Goal: Check status: Check status

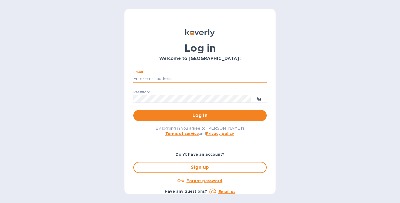
click at [157, 79] on input "Email" at bounding box center [199, 79] width 133 height 8
type input "[EMAIL_ADDRESS][DOMAIN_NAME]"
click at [185, 124] on div "By logging in you agree to Koverly's Terms of service and Privacy policy ." at bounding box center [200, 130] width 142 height 19
click at [185, 119] on button "Log in" at bounding box center [199, 115] width 133 height 11
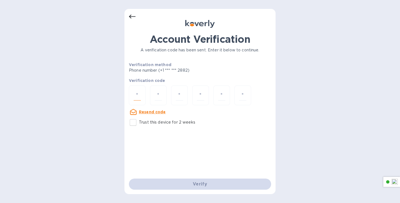
click at [138, 94] on input "number" at bounding box center [136, 95] width 7 height 10
paste input "1"
type input "1"
type input "5"
type input "0"
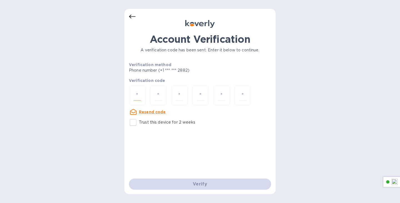
type input "9"
type input "8"
type input "9"
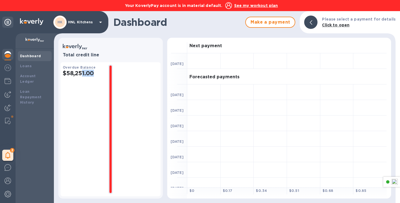
drag, startPoint x: 93, startPoint y: 73, endPoint x: 89, endPoint y: 69, distance: 5.5
click at [81, 73] on h2 "$58,251.00" at bounding box center [83, 73] width 41 height 7
click at [251, 5] on u "See my workout plan" at bounding box center [256, 5] width 44 height 4
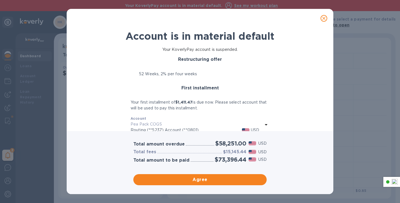
drag, startPoint x: 125, startPoint y: 102, endPoint x: 253, endPoint y: 107, distance: 127.7
click at [253, 107] on div "Restructuring offer 52 Weeks, 2% per four weeks First installment Your first in…" at bounding box center [200, 95] width 252 height 81
drag, startPoint x: 133, startPoint y: 160, endPoint x: 160, endPoint y: 162, distance: 26.7
click at [160, 162] on h3 "Total amount to be paid" at bounding box center [161, 160] width 56 height 5
click at [324, 19] on icon "close" at bounding box center [324, 19] width 6 height 6
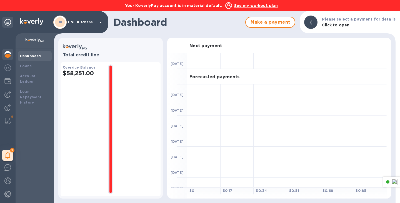
click at [264, 4] on u "See my workout plan" at bounding box center [256, 5] width 44 height 4
